Goal: Communication & Community: Connect with others

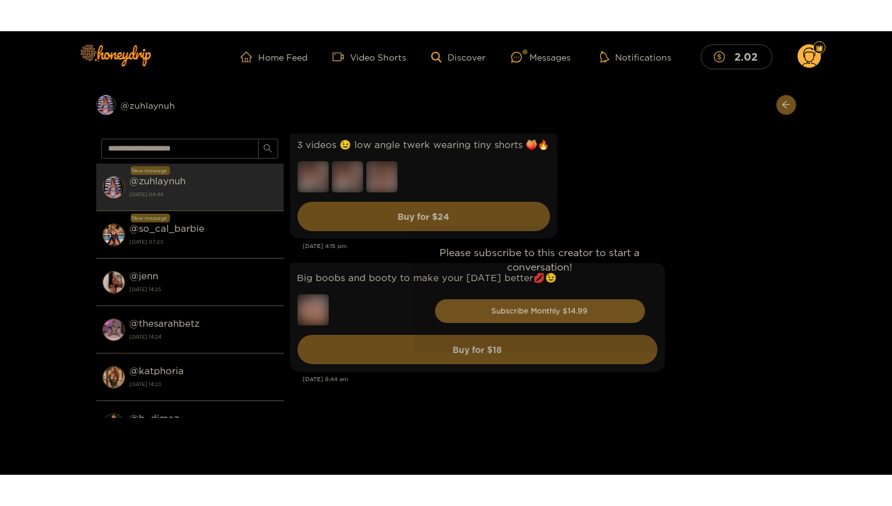
scroll to position [4369, 0]
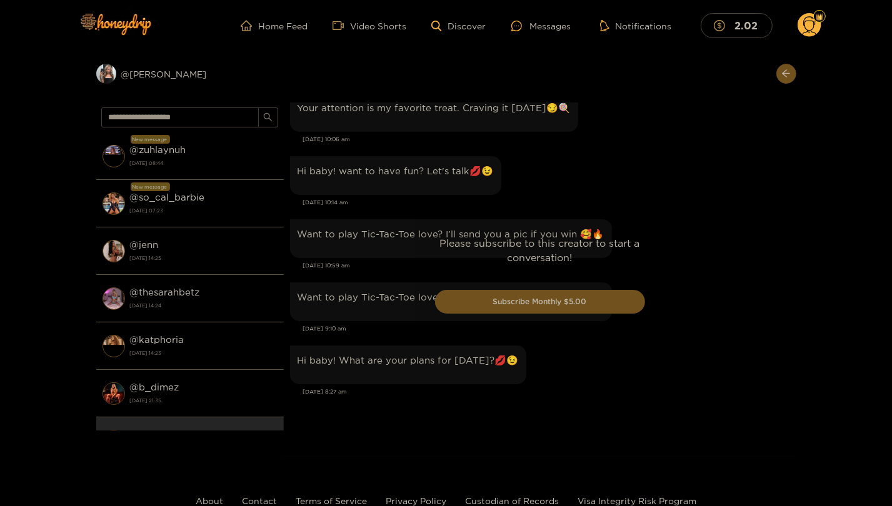
scroll to position [1296, 0]
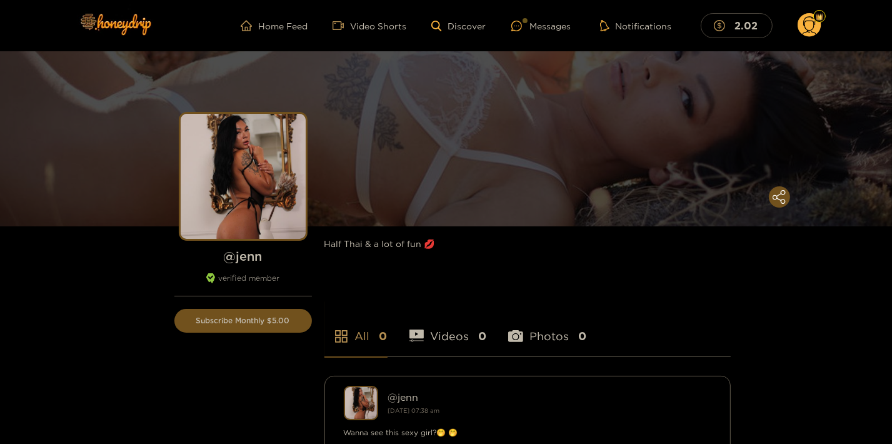
click at [817, 26] on circle at bounding box center [810, 25] width 24 height 24
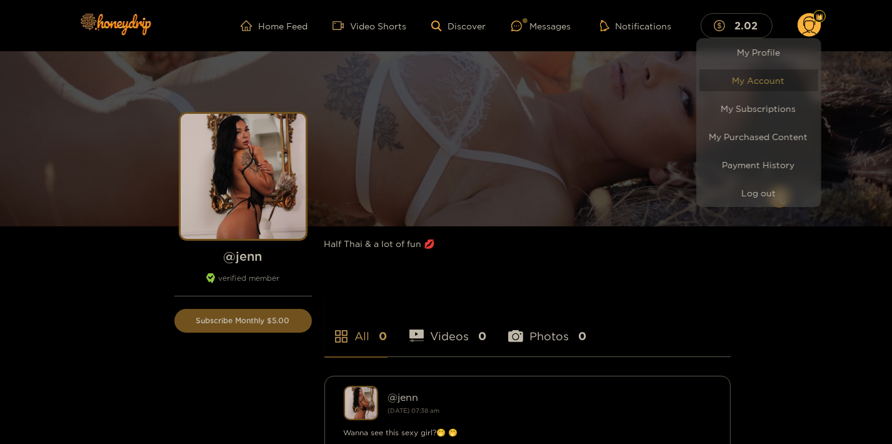
click at [785, 76] on link "My Account" at bounding box center [758, 80] width 119 height 22
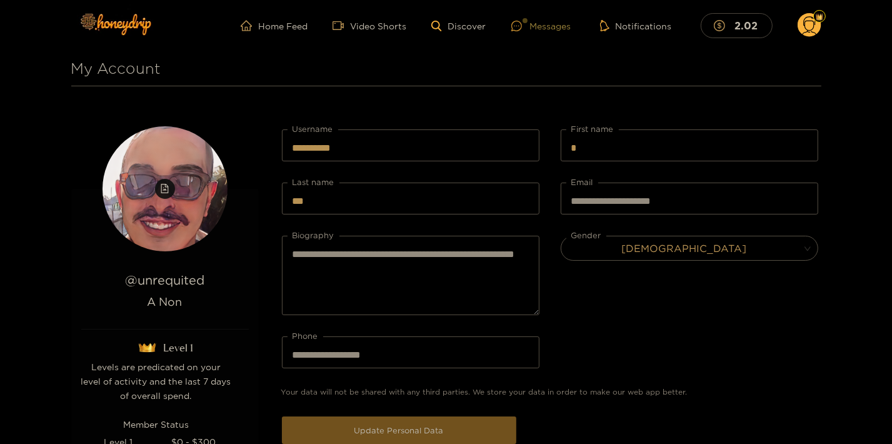
click at [551, 28] on div "Messages" at bounding box center [541, 26] width 60 height 14
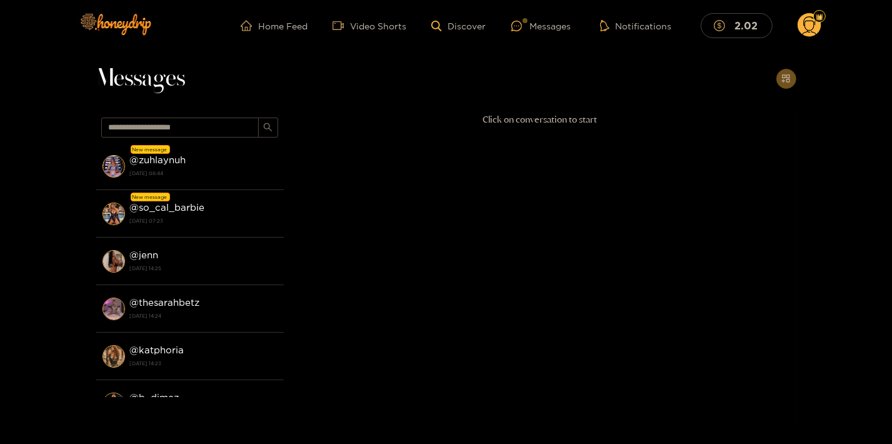
click at [812, 20] on circle at bounding box center [810, 25] width 24 height 24
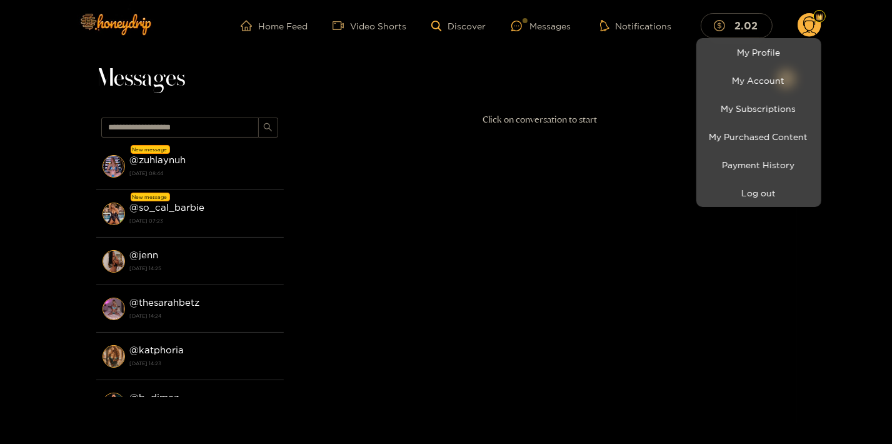
click at [151, 172] on div at bounding box center [446, 222] width 892 height 444
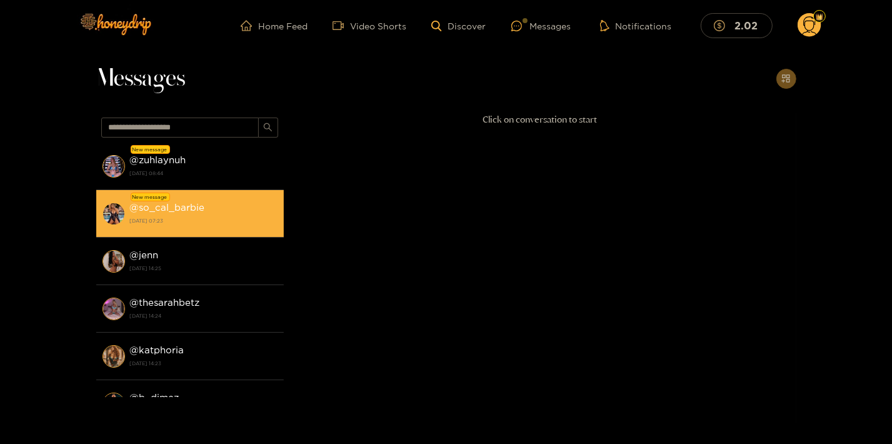
click at [161, 201] on div "@ so_cal_barbie [DATE] 07:23" at bounding box center [204, 213] width 148 height 28
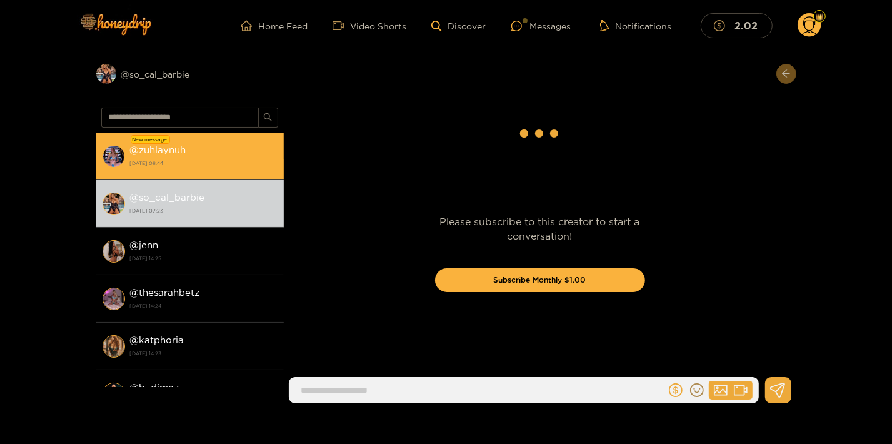
click at [162, 159] on strong "[DATE] 08:44" at bounding box center [204, 163] width 148 height 11
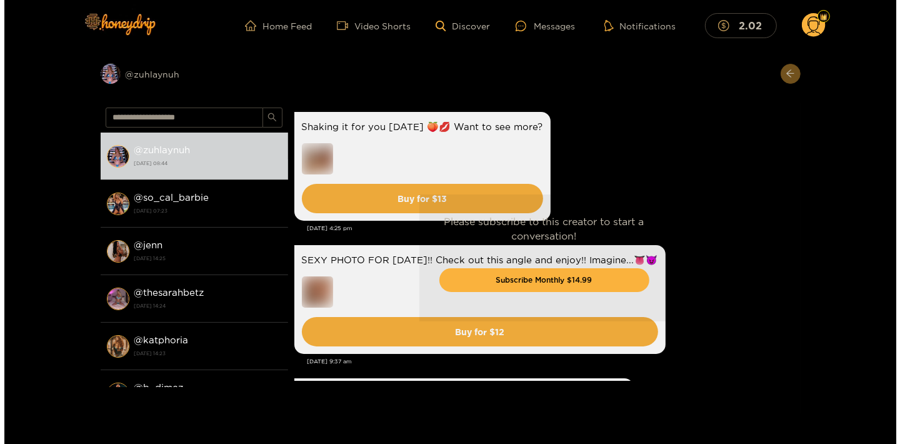
scroll to position [3118, 0]
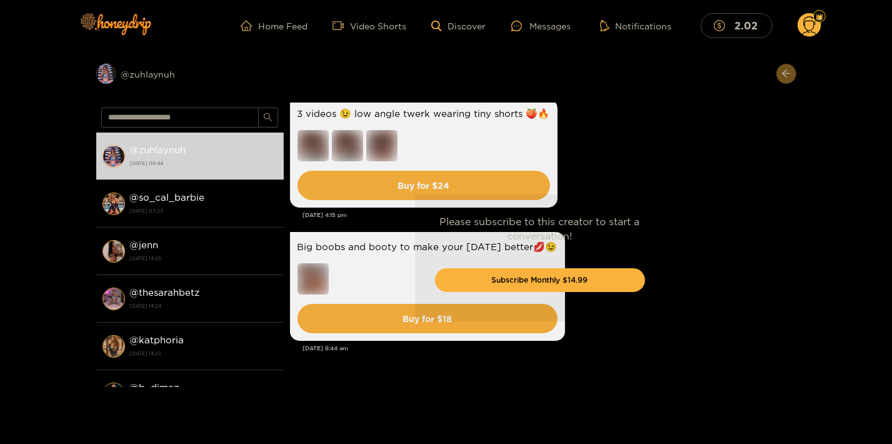
click at [813, 28] on icon at bounding box center [809, 27] width 14 height 22
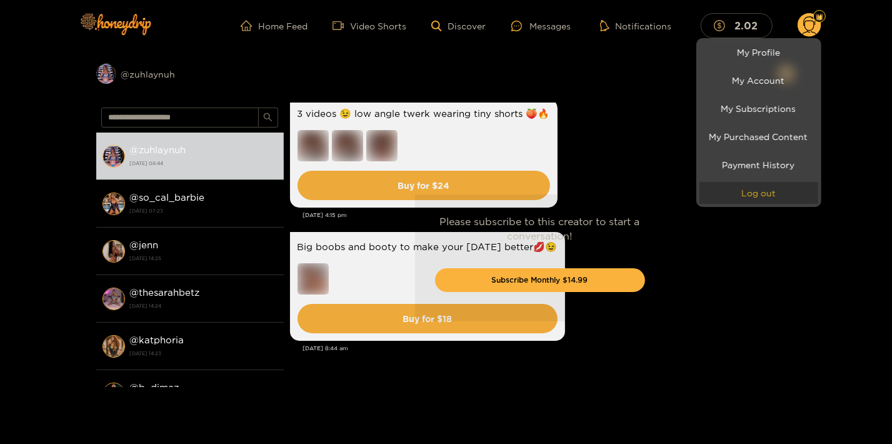
click at [774, 188] on button "Log out" at bounding box center [758, 193] width 119 height 22
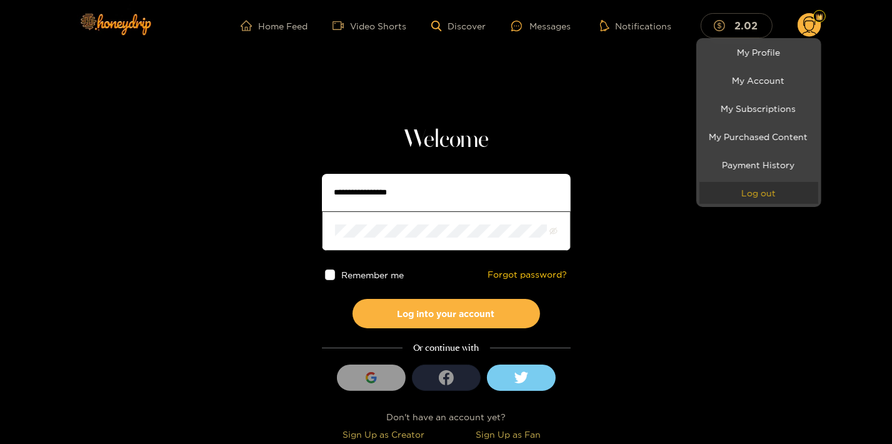
type input "**********"
